Goal: Task Accomplishment & Management: Manage account settings

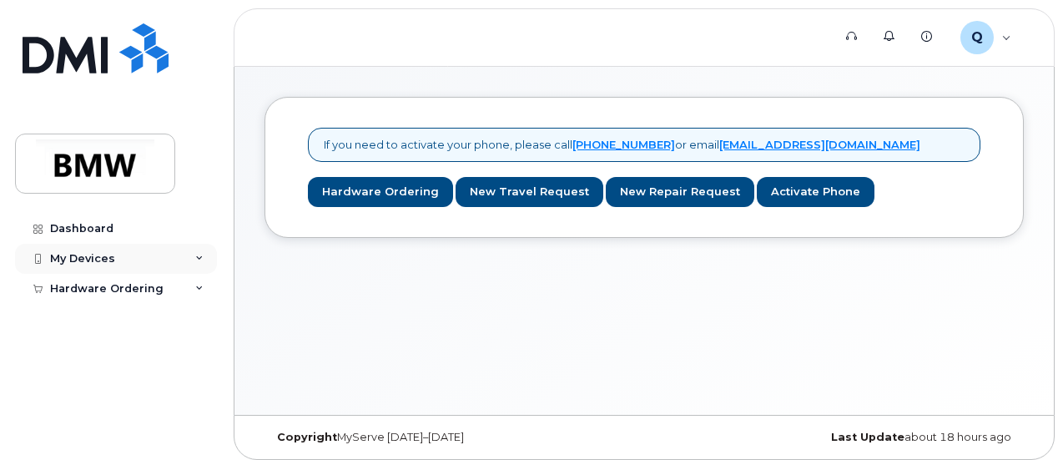
click at [187, 255] on div "My Devices" at bounding box center [116, 259] width 202 height 30
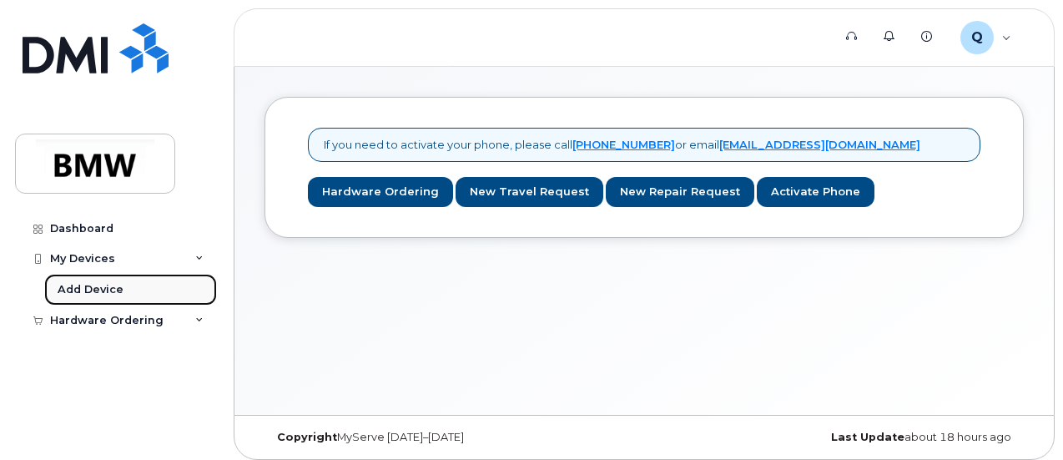
click at [129, 290] on link "Add Device" at bounding box center [130, 290] width 173 height 32
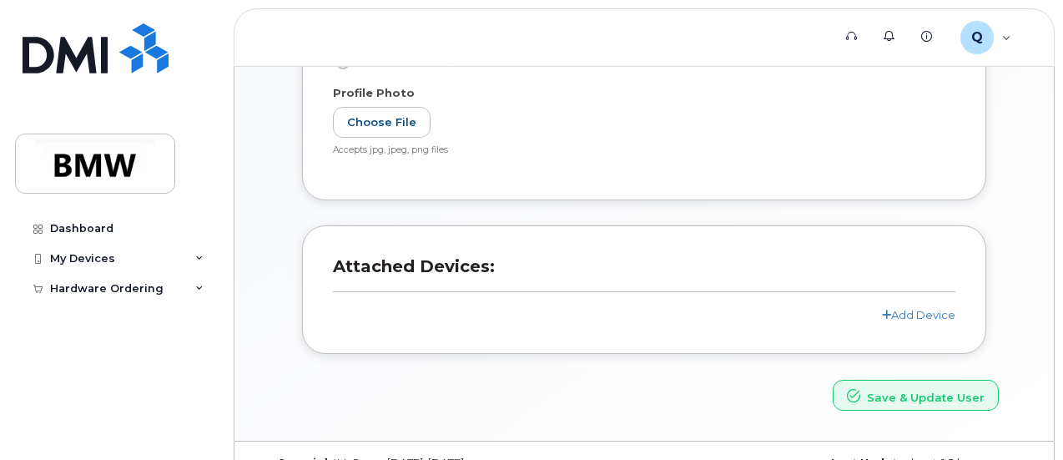
scroll to position [457, 0]
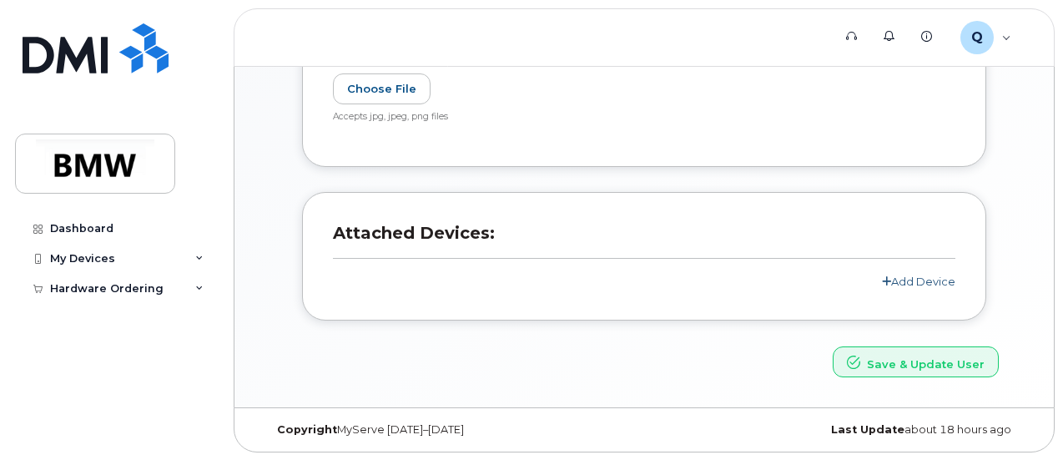
click at [934, 280] on link "Add Device" at bounding box center [918, 281] width 73 height 13
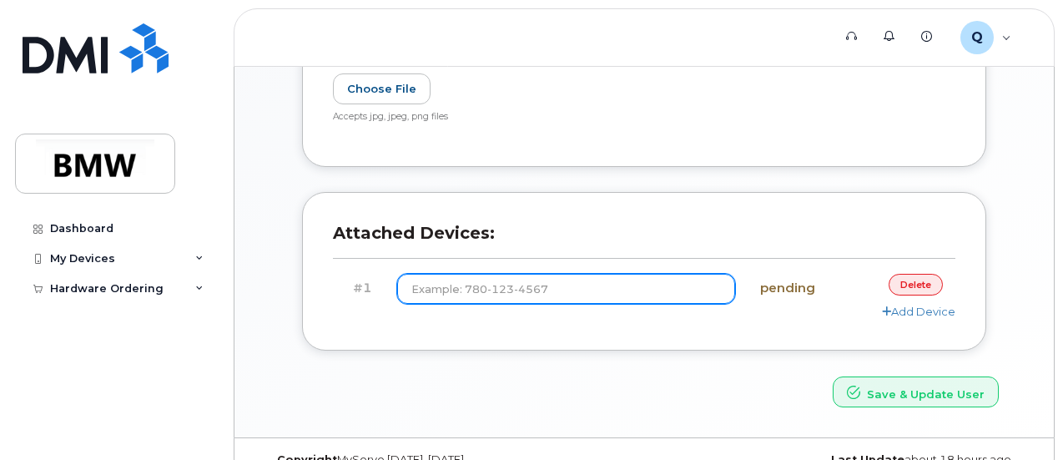
click at [631, 302] on input at bounding box center [566, 289] width 338 height 30
type input "(864) 469-8427"
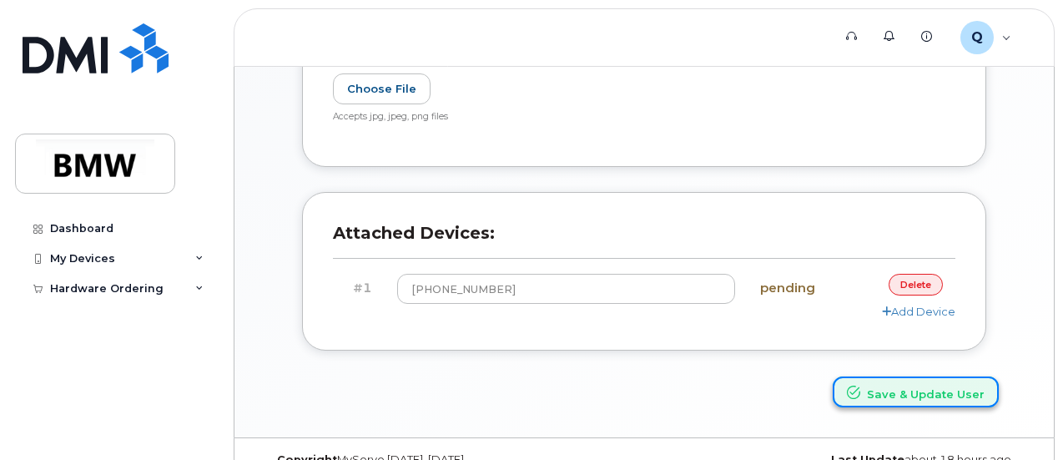
click at [922, 391] on button "Save & Update User" at bounding box center [916, 391] width 166 height 31
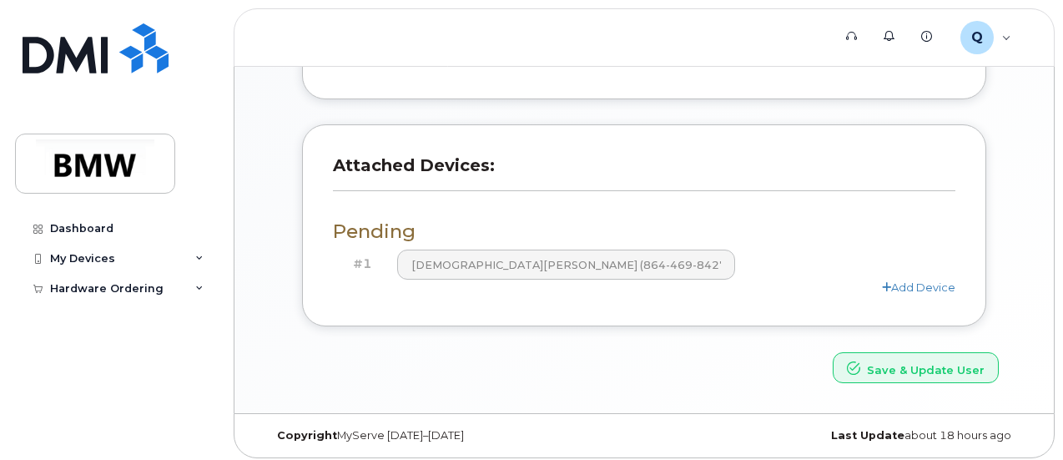
scroll to position [603, 0]
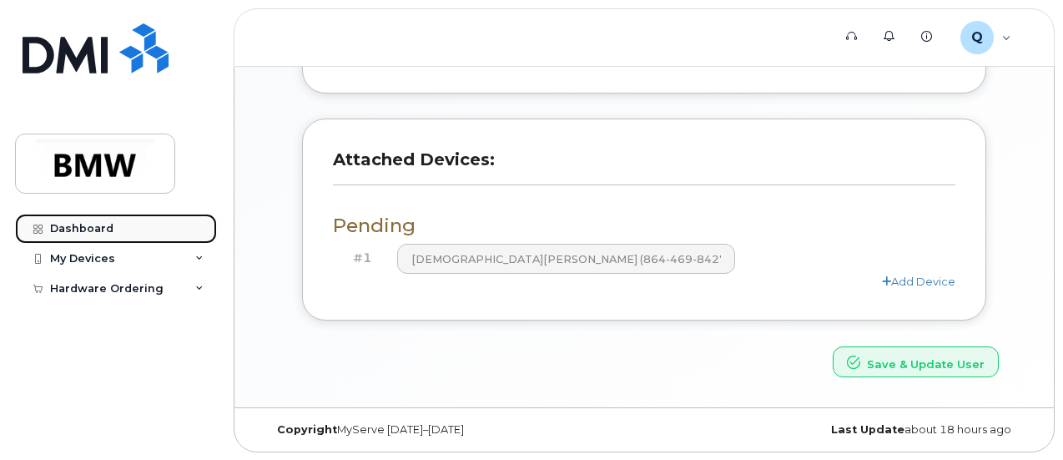
click at [88, 225] on div "Dashboard" at bounding box center [81, 228] width 63 height 13
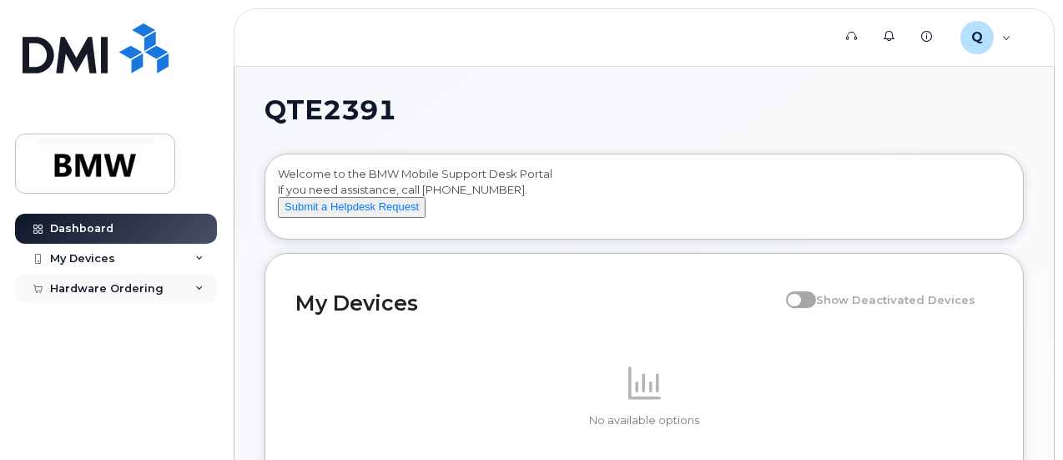
click at [194, 290] on div "Hardware Ordering" at bounding box center [116, 289] width 202 height 30
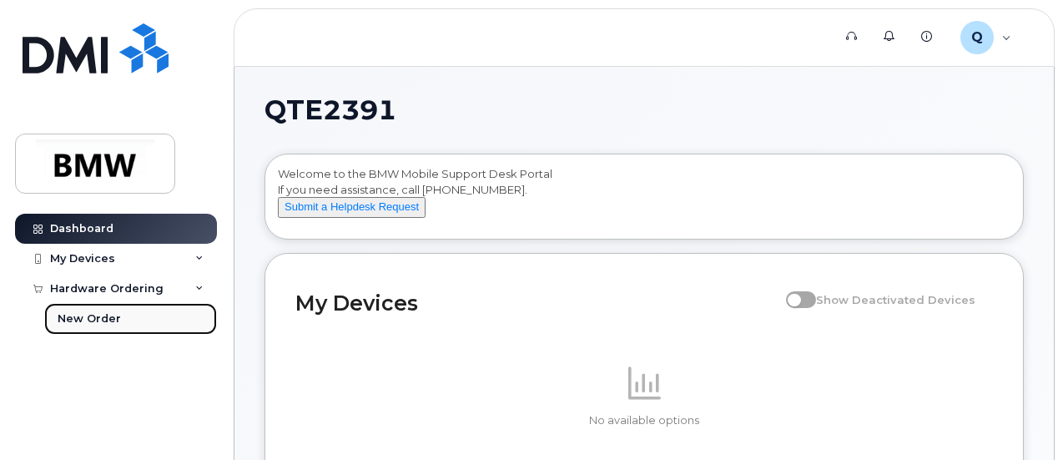
click at [98, 316] on div "New Order" at bounding box center [89, 318] width 63 height 15
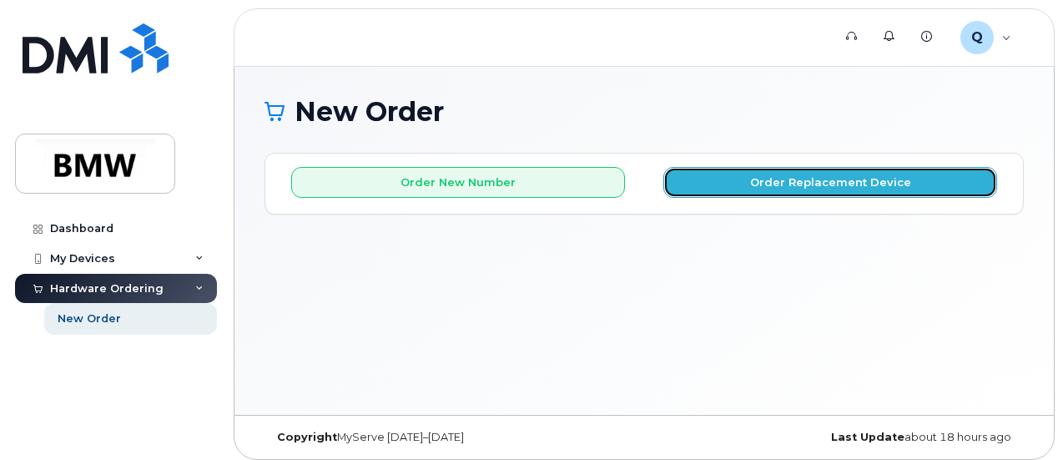
click at [837, 192] on button "Order Replacement Device" at bounding box center [831, 182] width 334 height 31
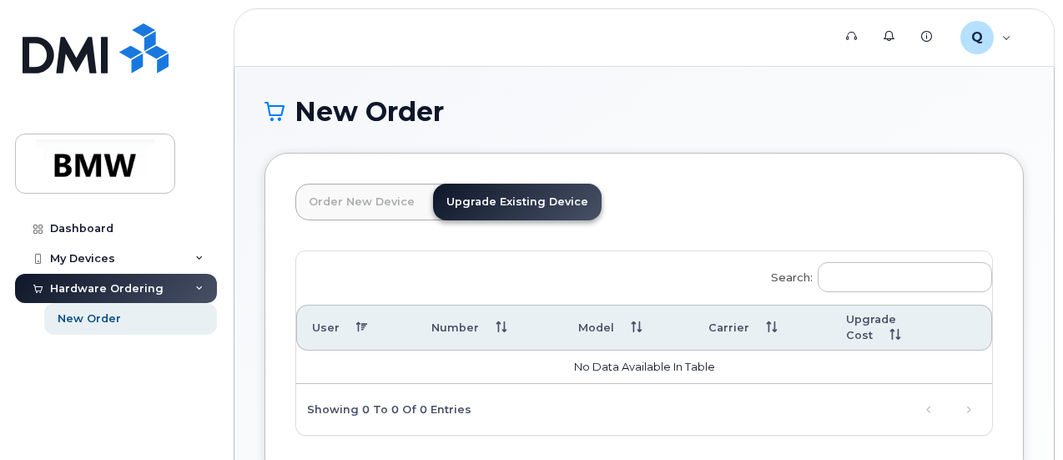
click at [511, 200] on link "Upgrade Existing Device" at bounding box center [517, 202] width 169 height 37
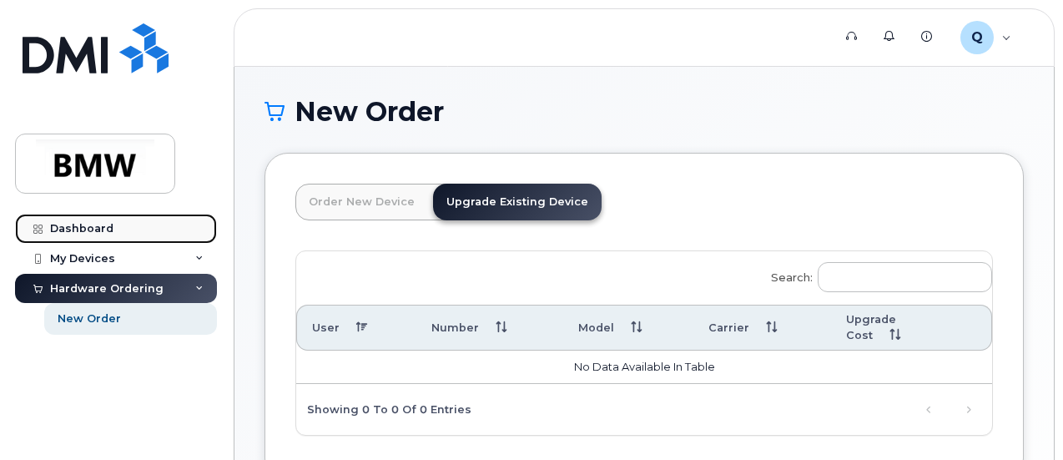
click at [49, 214] on link "Dashboard" at bounding box center [116, 229] width 202 height 30
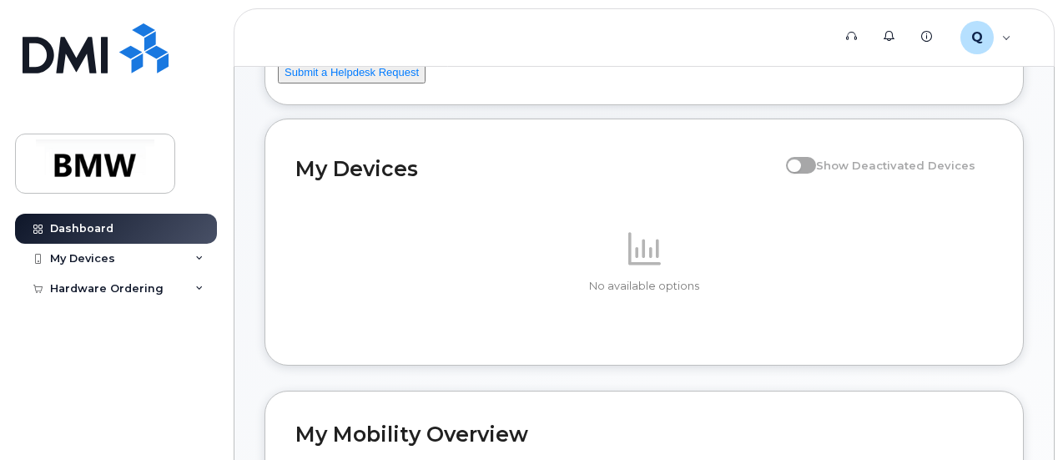
scroll to position [94, 0]
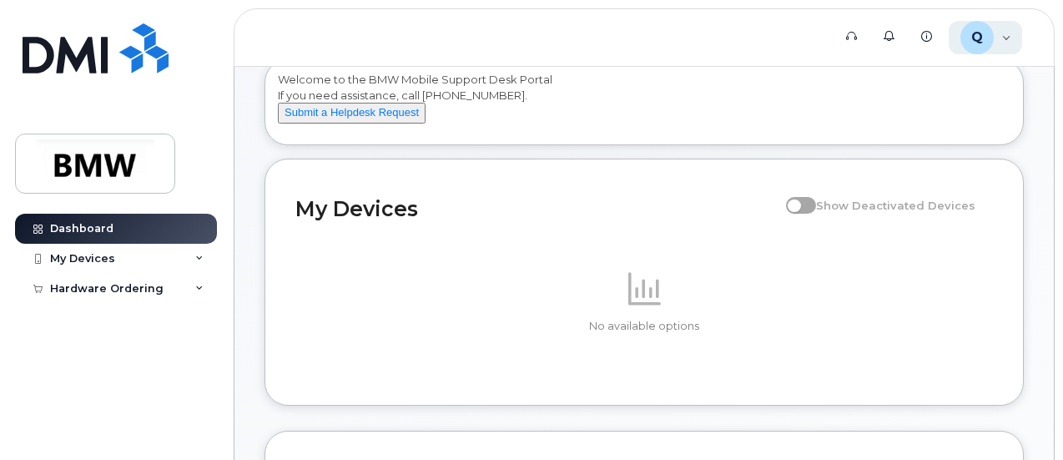
click at [1008, 39] on div "Q QTE2391 Employee" at bounding box center [986, 37] width 74 height 33
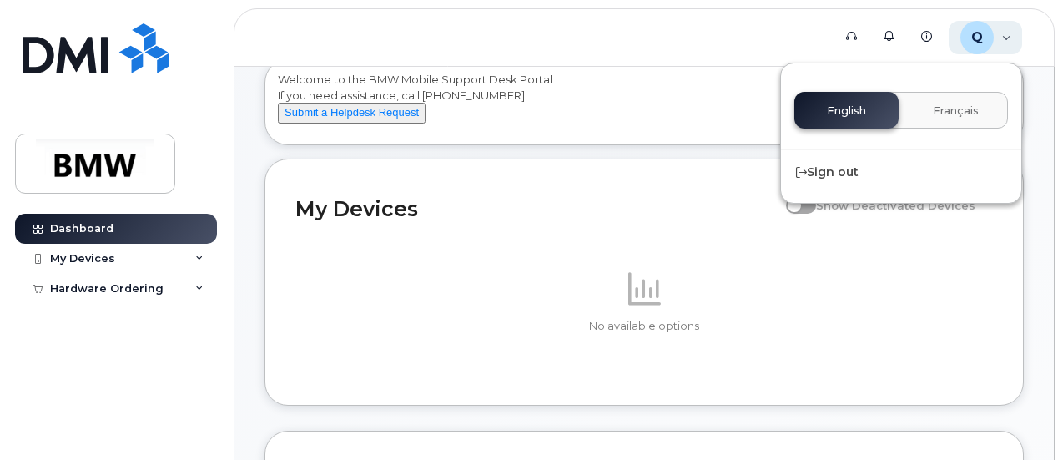
click at [1008, 39] on div "Q QTE2391 Employee" at bounding box center [986, 37] width 74 height 33
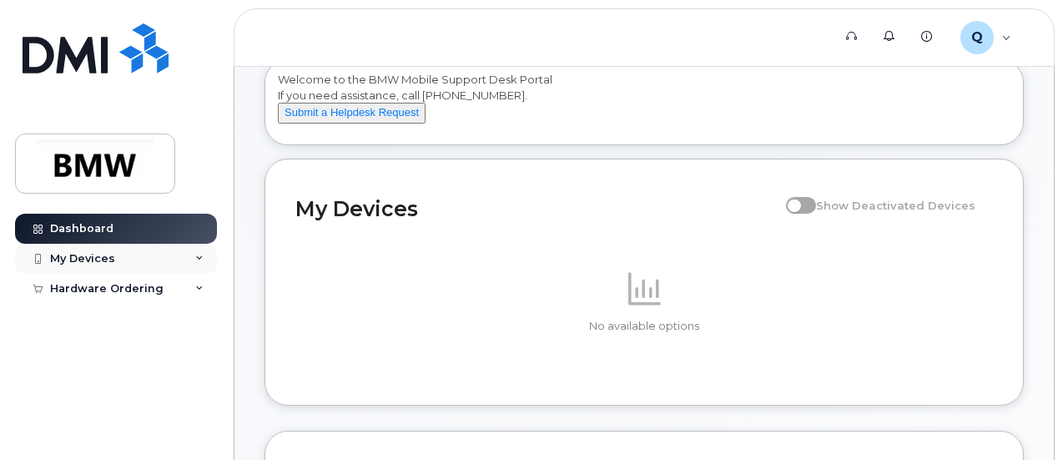
click at [124, 258] on div "My Devices" at bounding box center [116, 259] width 202 height 30
click at [73, 246] on div "My Devices" at bounding box center [116, 259] width 202 height 30
click at [64, 255] on div "My Devices" at bounding box center [82, 258] width 65 height 13
click at [48, 251] on div "My Devices" at bounding box center [116, 259] width 202 height 30
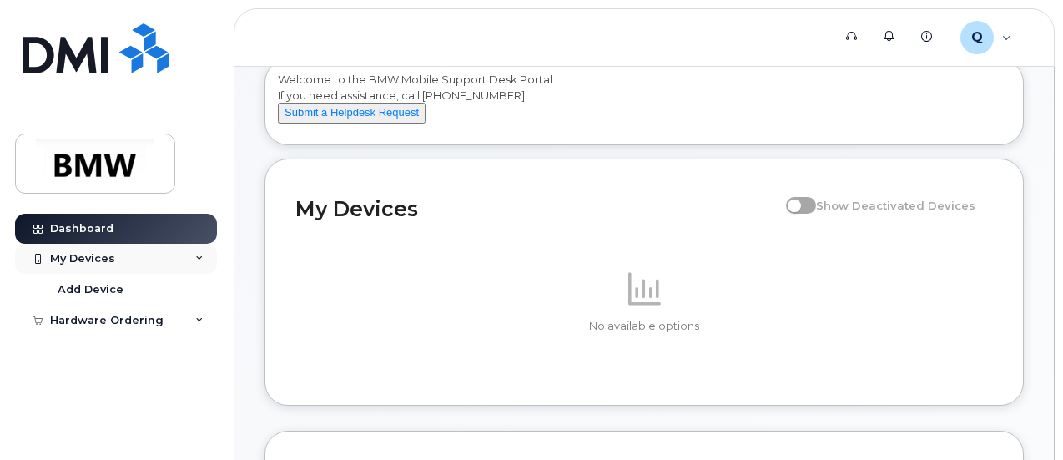
click at [38, 253] on div at bounding box center [37, 258] width 18 height 13
click at [56, 291] on div "Hardware Ordering" at bounding box center [107, 288] width 114 height 13
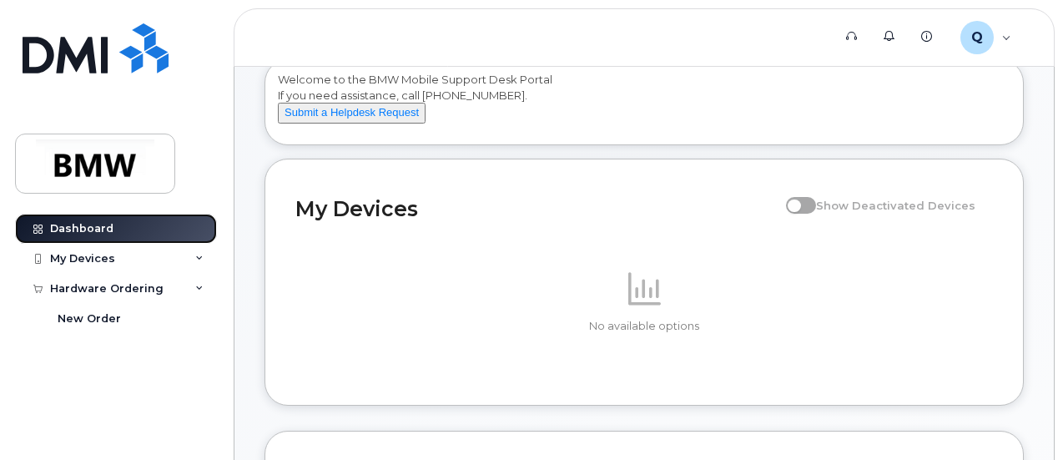
click at [26, 223] on link "Dashboard" at bounding box center [116, 229] width 202 height 30
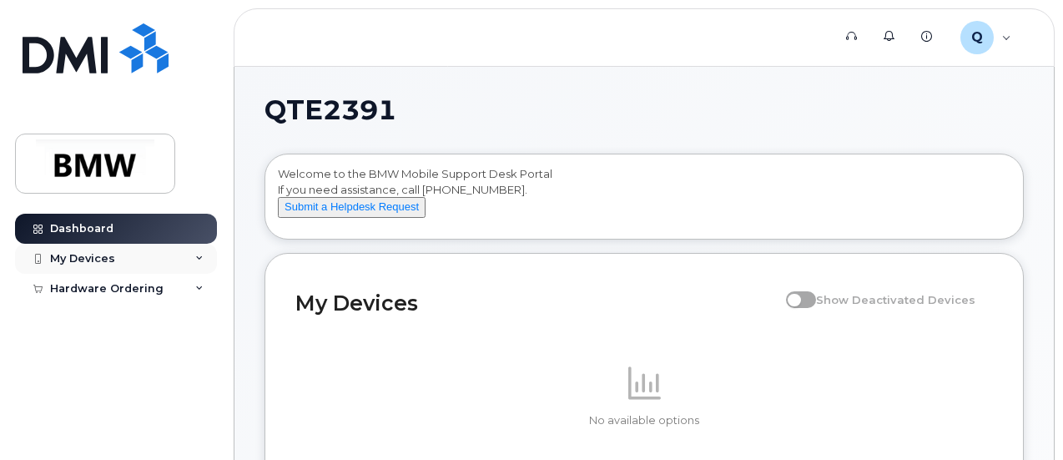
click at [189, 253] on div "My Devices" at bounding box center [116, 259] width 202 height 30
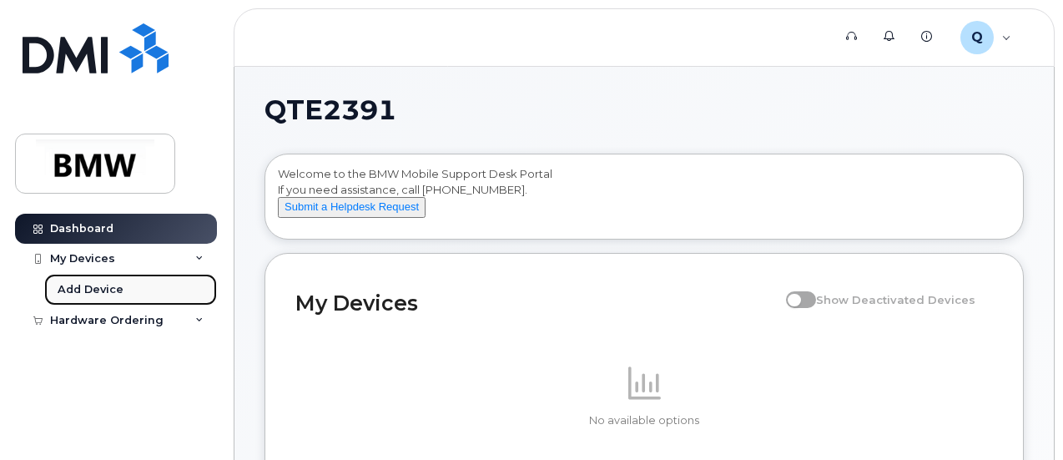
click at [156, 291] on link "Add Device" at bounding box center [130, 290] width 173 height 32
